Goal: Task Accomplishment & Management: Use online tool/utility

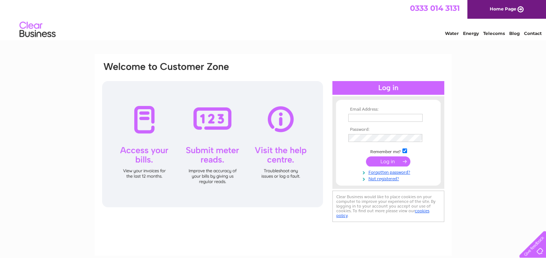
type input "[EMAIL_ADDRESS][DOMAIN_NAME]"
click at [379, 161] on input "submit" at bounding box center [388, 162] width 44 height 10
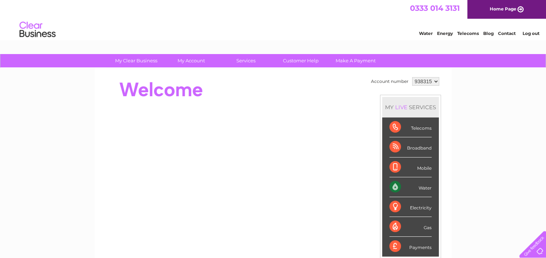
click at [406, 184] on div "Water" at bounding box center [410, 187] width 42 height 20
click at [396, 188] on div "Water" at bounding box center [410, 187] width 42 height 20
click at [458, 186] on div "My Clear Business Login Details My Details My Preferences Link Account My Accou…" at bounding box center [273, 256] width 546 height 405
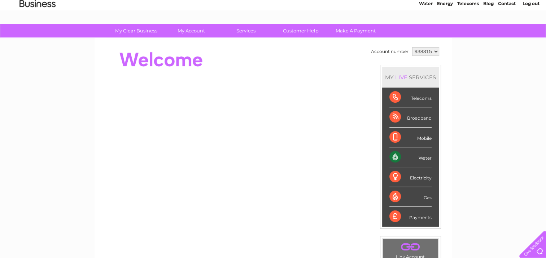
scroll to position [29, 0]
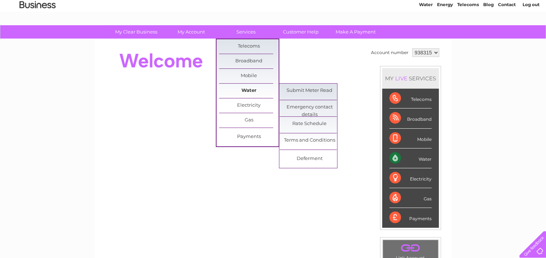
click at [252, 91] on link "Water" at bounding box center [249, 91] width 60 height 14
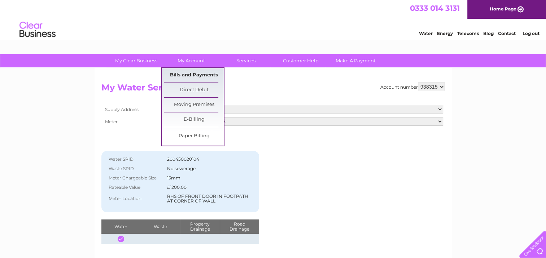
click at [194, 75] on link "Bills and Payments" at bounding box center [194, 75] width 60 height 14
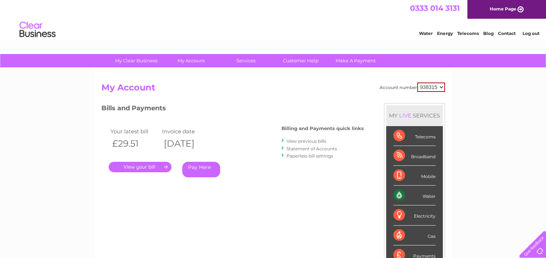
click at [142, 166] on link "." at bounding box center [140, 167] width 63 height 10
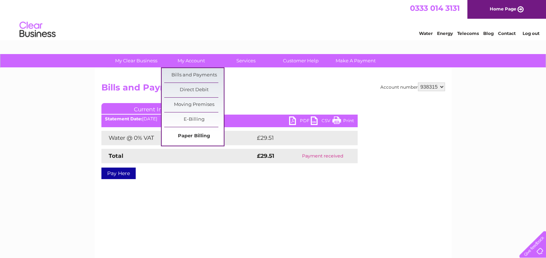
click at [187, 136] on link "Paper Billing" at bounding box center [194, 136] width 60 height 14
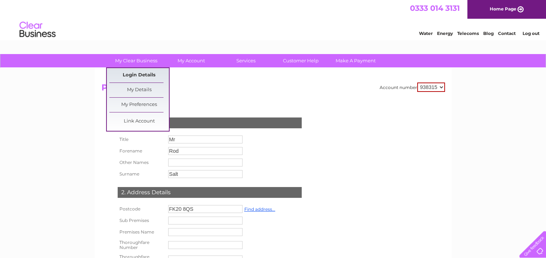
click at [137, 72] on link "Login Details" at bounding box center [139, 75] width 60 height 14
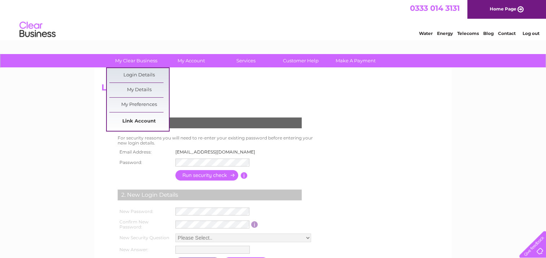
click at [138, 120] on link "Link Account" at bounding box center [139, 121] width 60 height 14
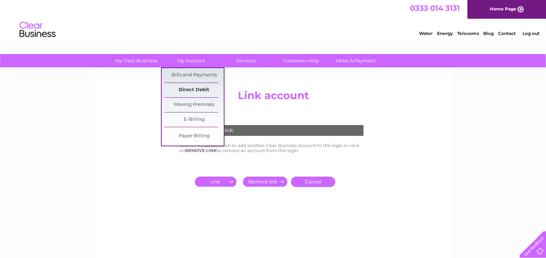
click at [190, 89] on link "Direct Debit" at bounding box center [194, 90] width 60 height 14
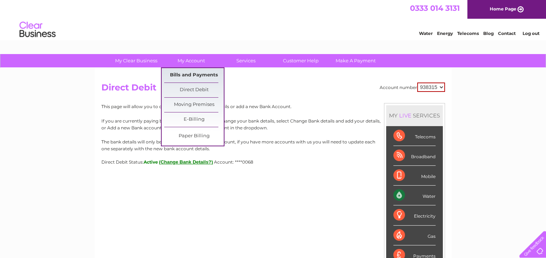
click at [193, 73] on link "Bills and Payments" at bounding box center [194, 75] width 60 height 14
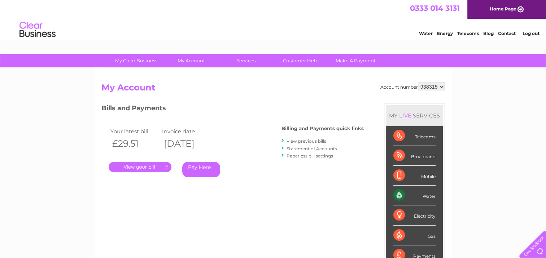
click at [144, 167] on link "." at bounding box center [140, 167] width 63 height 10
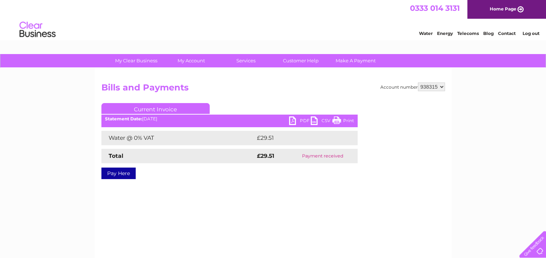
click at [162, 110] on link "Current Invoice" at bounding box center [155, 108] width 108 height 11
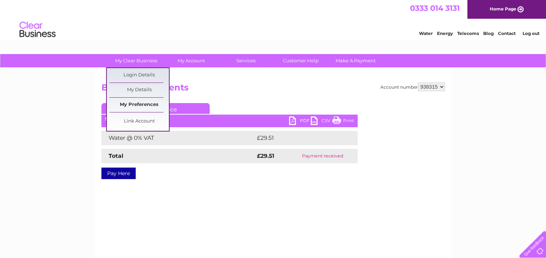
click at [137, 105] on link "My Preferences" at bounding box center [139, 105] width 60 height 14
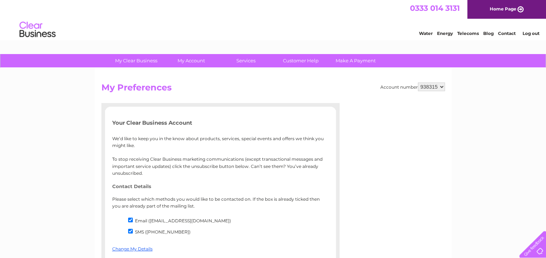
click at [69, 119] on div "My Clear Business Login Details My Details My Preferences Link Account My Accou…" at bounding box center [273, 258] width 546 height 409
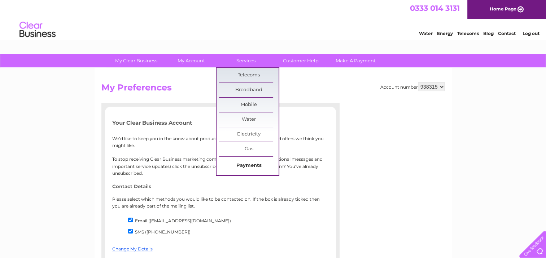
click at [249, 164] on link "Payments" at bounding box center [249, 166] width 60 height 14
click at [248, 164] on link "Payments" at bounding box center [249, 166] width 60 height 14
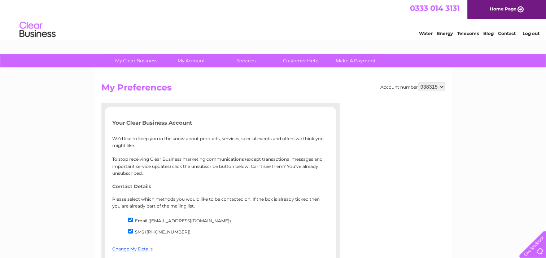
click at [427, 87] on select "938315" at bounding box center [431, 87] width 27 height 9
click at [469, 103] on div "My Clear Business Login Details My Details My Preferences Link Account My Accou…" at bounding box center [273, 258] width 546 height 409
click at [424, 33] on link "Water" at bounding box center [426, 33] width 14 height 5
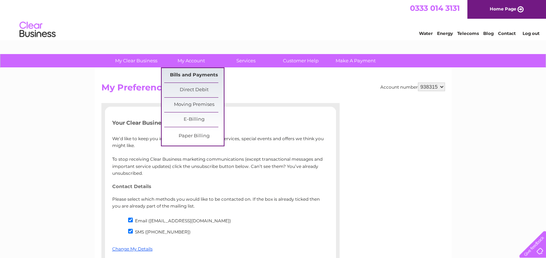
click at [189, 74] on link "Bills and Payments" at bounding box center [194, 75] width 60 height 14
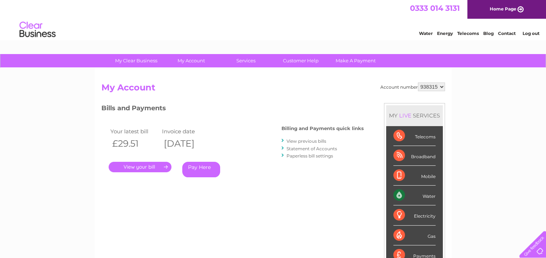
click at [294, 141] on link "View previous bills" at bounding box center [306, 141] width 40 height 5
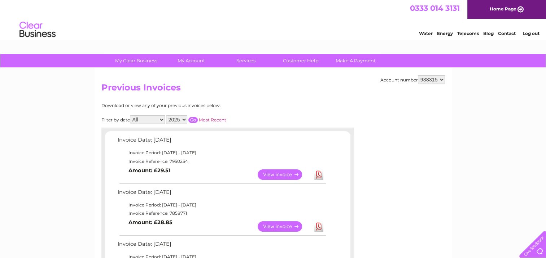
click at [215, 120] on link "Most Recent" at bounding box center [212, 119] width 27 height 5
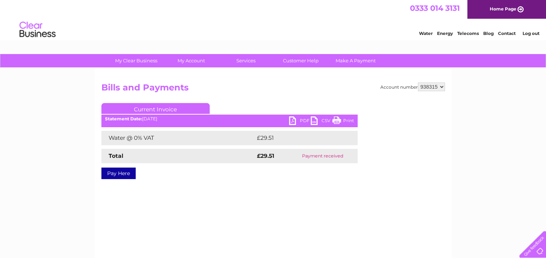
click at [427, 85] on select "938315" at bounding box center [431, 87] width 27 height 9
click at [387, 96] on div "Account number 938315 Bills and Payments Current Invoice PDF CSV Print £29.51" at bounding box center [272, 136] width 343 height 107
click at [391, 87] on div "Account number 938315" at bounding box center [412, 87] width 65 height 9
click at [180, 109] on link "Current Invoice" at bounding box center [155, 108] width 108 height 11
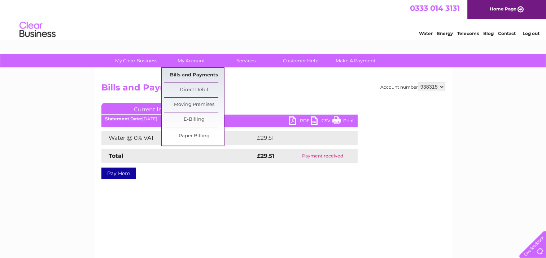
click at [195, 74] on link "Bills and Payments" at bounding box center [194, 75] width 60 height 14
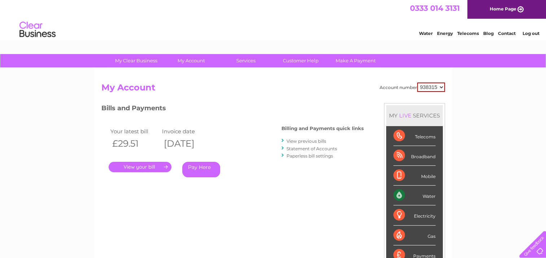
click at [294, 149] on link "Statement of Accounts" at bounding box center [311, 148] width 50 height 5
click at [293, 141] on link "View previous bills" at bounding box center [306, 141] width 40 height 5
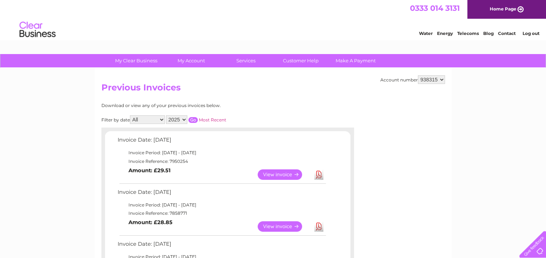
click at [285, 174] on link "View" at bounding box center [284, 175] width 53 height 10
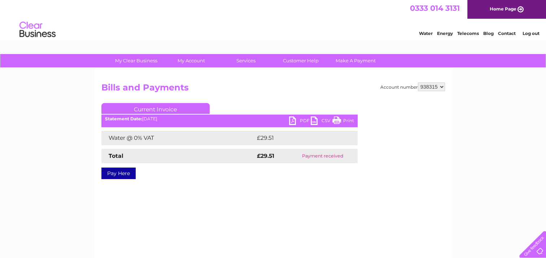
click at [292, 122] on link "PDF" at bounding box center [300, 122] width 22 height 10
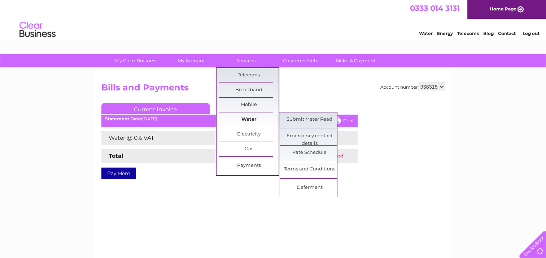
click at [247, 119] on link "Water" at bounding box center [249, 120] width 60 height 14
click at [298, 120] on link "Submit Meter Read" at bounding box center [310, 120] width 60 height 14
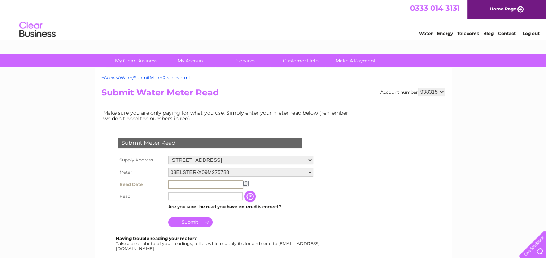
click at [215, 183] on input "text" at bounding box center [205, 184] width 75 height 9
click at [246, 183] on img at bounding box center [245, 184] width 5 height 6
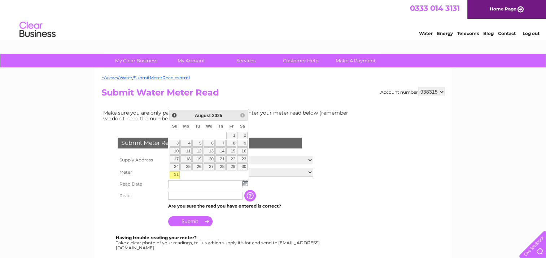
click at [174, 174] on link "31" at bounding box center [175, 174] width 10 height 7
type input "[DATE]"
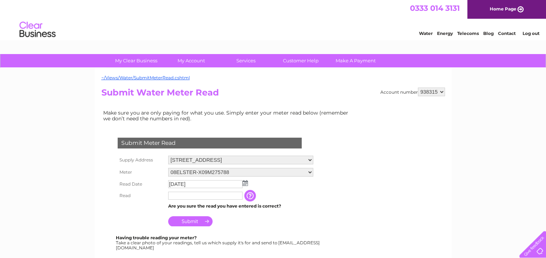
click at [179, 196] on input "text" at bounding box center [205, 196] width 74 height 8
type input "3181"
click at [291, 224] on td "Submit" at bounding box center [240, 219] width 149 height 17
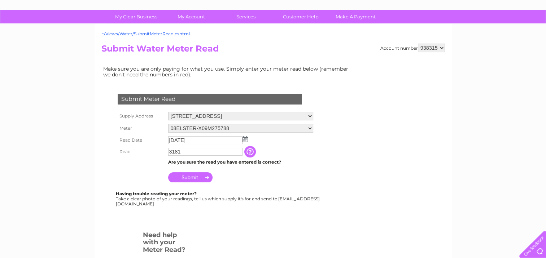
scroll to position [14, 0]
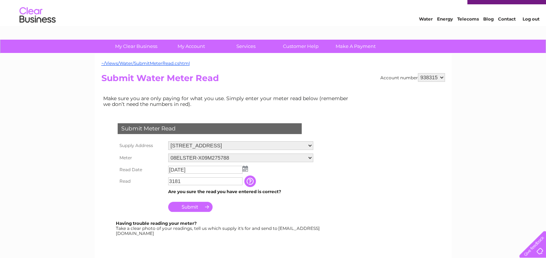
click at [187, 206] on input "Submit" at bounding box center [190, 207] width 44 height 10
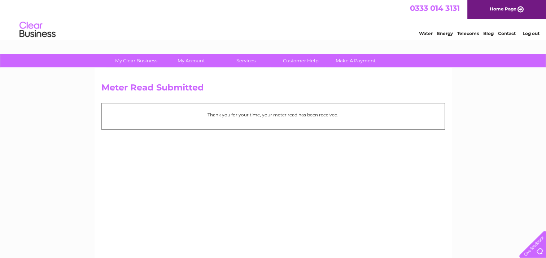
click at [527, 33] on link "Log out" at bounding box center [530, 33] width 17 height 5
